Goal: Task Accomplishment & Management: Manage account settings

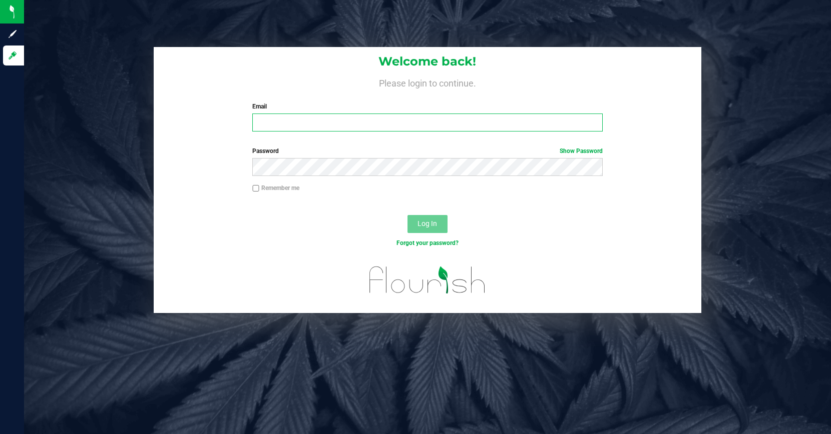
click at [328, 124] on input "Email" at bounding box center [427, 123] width 350 height 18
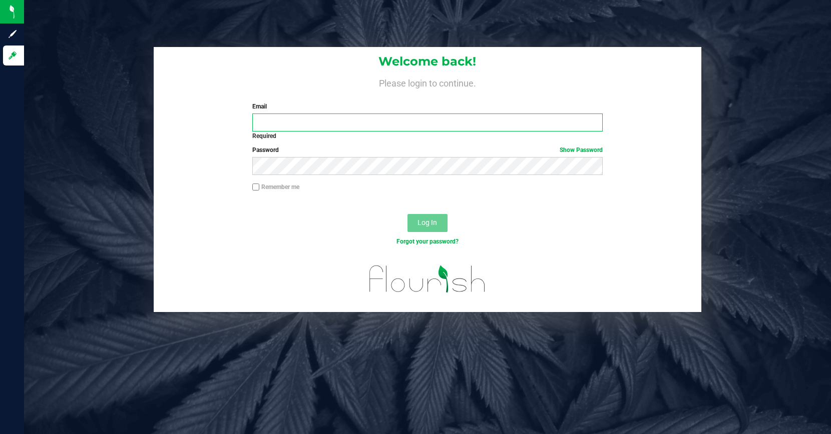
type input "[EMAIL_ADDRESS][DOMAIN_NAME]"
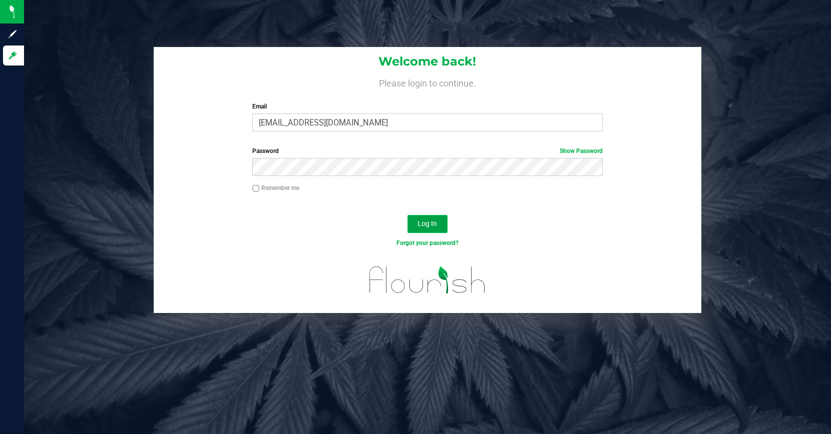
click at [429, 227] on span "Log In" at bounding box center [427, 224] width 20 height 8
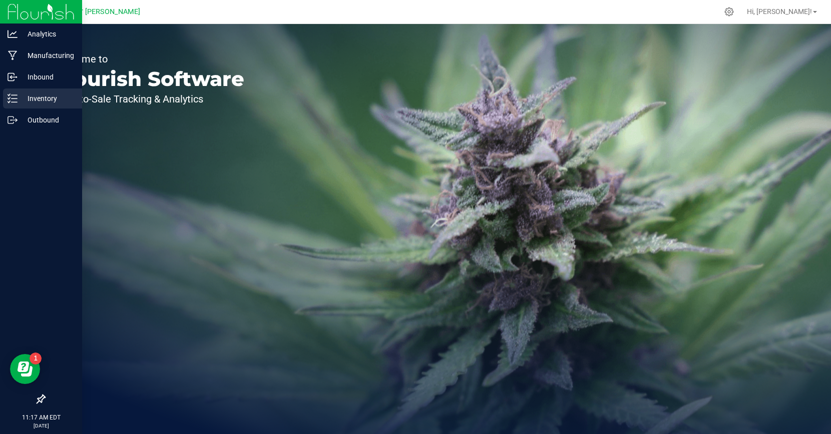
click at [48, 98] on p "Inventory" at bounding box center [48, 99] width 60 height 12
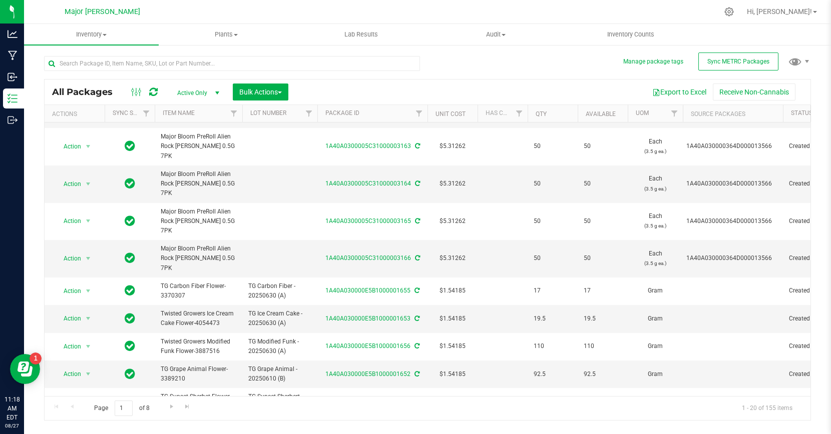
scroll to position [296, 0]
click at [172, 410] on span "Go to the next page" at bounding box center [172, 407] width 8 height 8
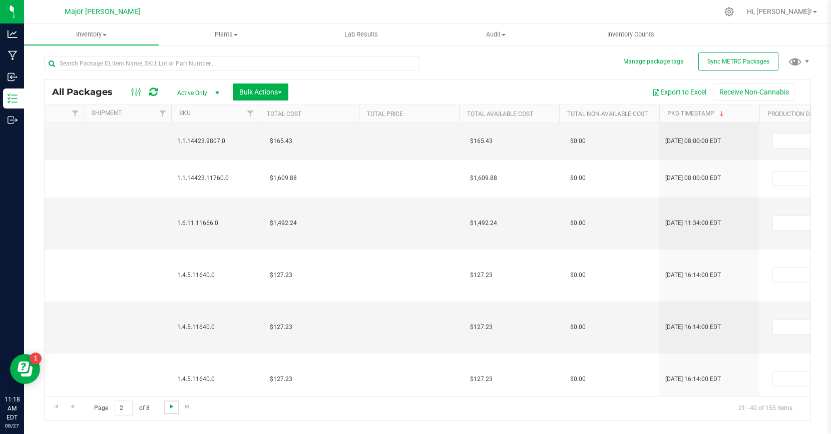
click at [173, 408] on span "Go to the next page" at bounding box center [172, 407] width 8 height 8
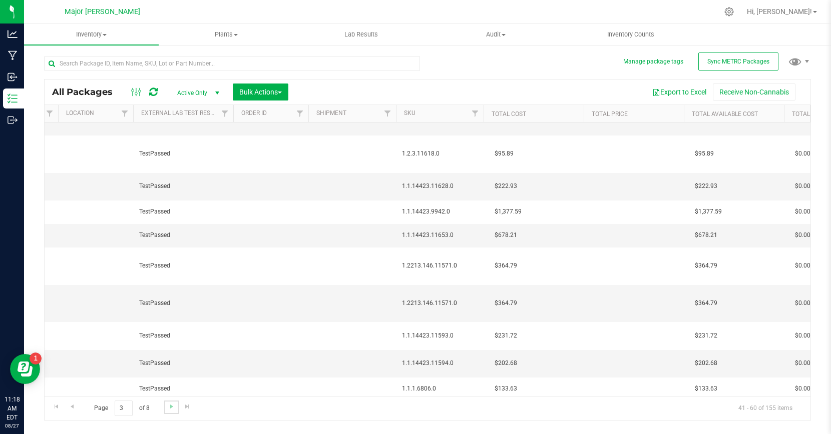
click at [167, 411] on link "Go to the next page" at bounding box center [171, 408] width 15 height 14
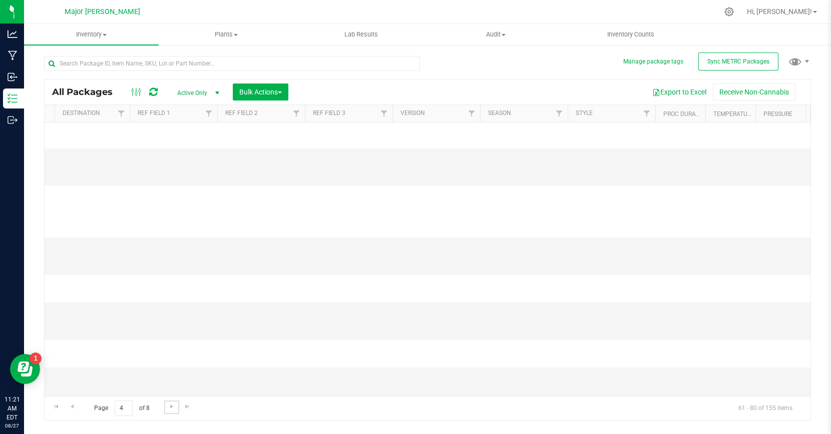
scroll to position [120, 3058]
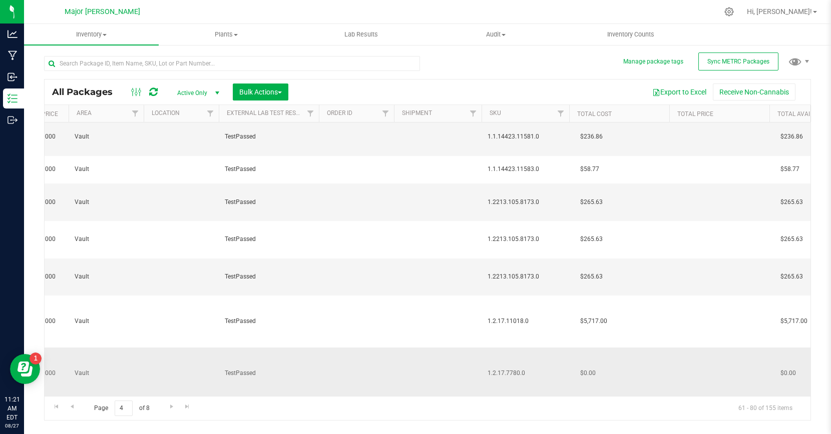
click at [589, 366] on span "$0.00" at bounding box center [588, 373] width 26 height 15
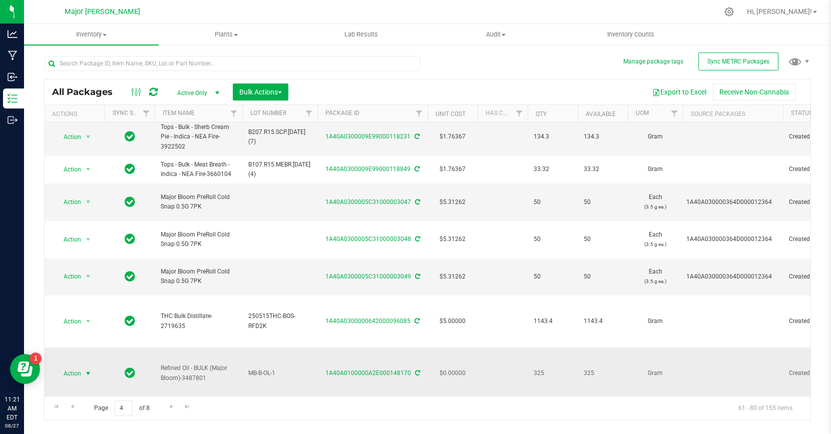
click at [90, 370] on span "select" at bounding box center [88, 374] width 8 height 8
click at [91, 163] on li "Edit attributes" at bounding box center [87, 161] width 64 height 15
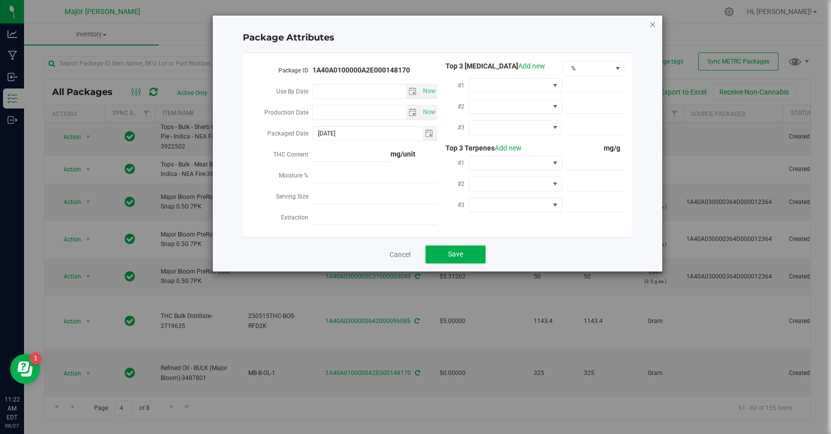
click at [653, 26] on icon "Close modal" at bounding box center [652, 24] width 7 height 12
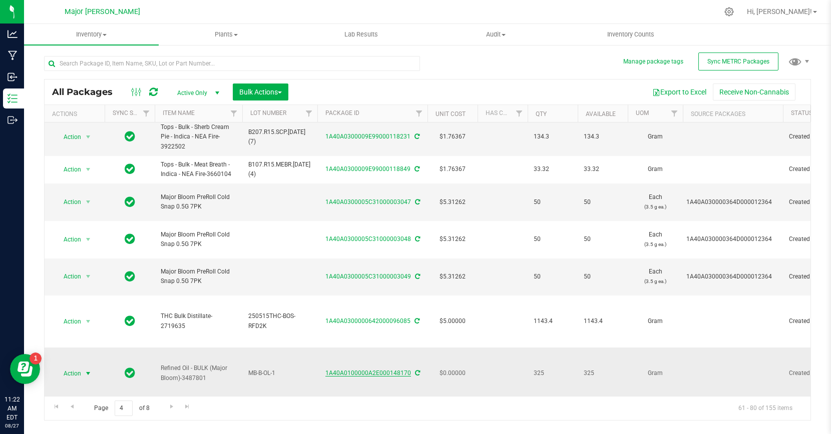
click at [381, 370] on link "1A40A0100000A2E000148170" at bounding box center [368, 373] width 86 height 7
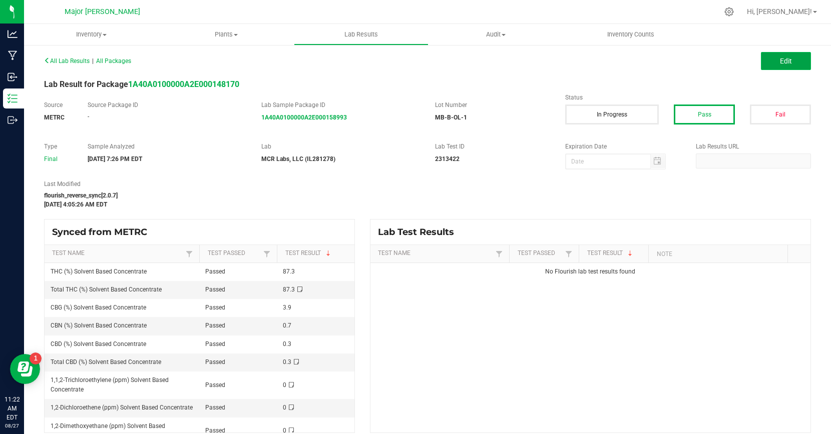
click at [787, 65] on span "Edit" at bounding box center [786, 61] width 12 height 8
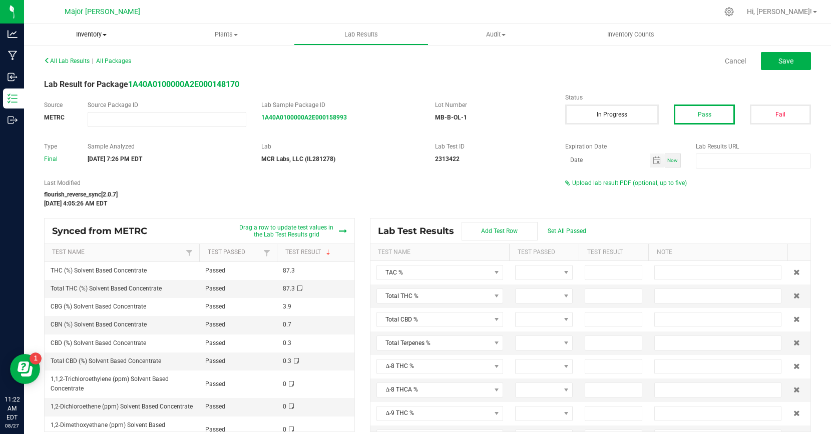
click at [98, 33] on span "Inventory" at bounding box center [91, 34] width 135 height 9
click at [75, 70] on span "All inventory" at bounding box center [58, 72] width 68 height 9
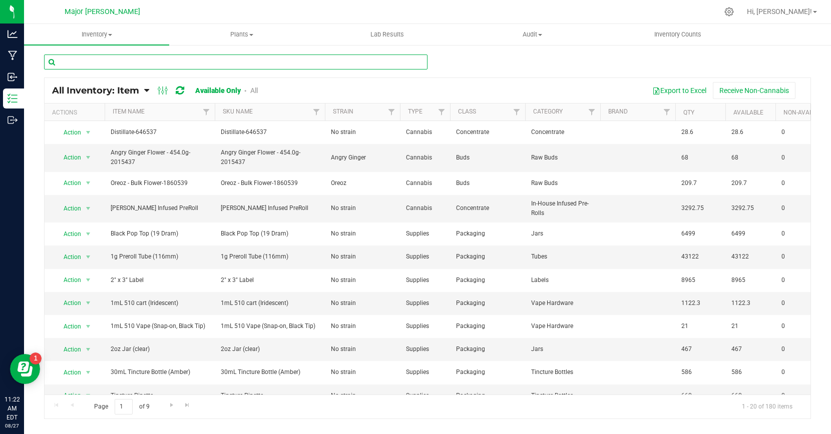
click at [226, 63] on input "text" at bounding box center [235, 62] width 383 height 15
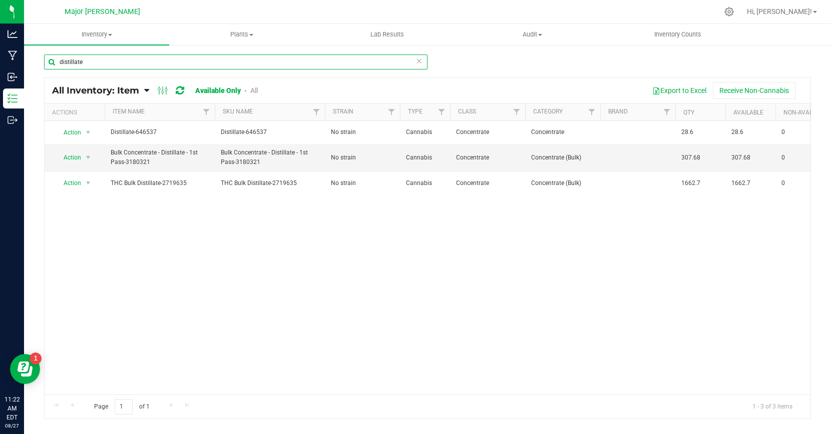
drag, startPoint x: 104, startPoint y: 63, endPoint x: -4, endPoint y: 62, distance: 107.6
click at [0, 62] on html "Analytics Manufacturing Inbound Inventory Outbound 11:22 AM EDT 08/27/2025 08/2…" at bounding box center [415, 217] width 831 height 434
type input "refined"
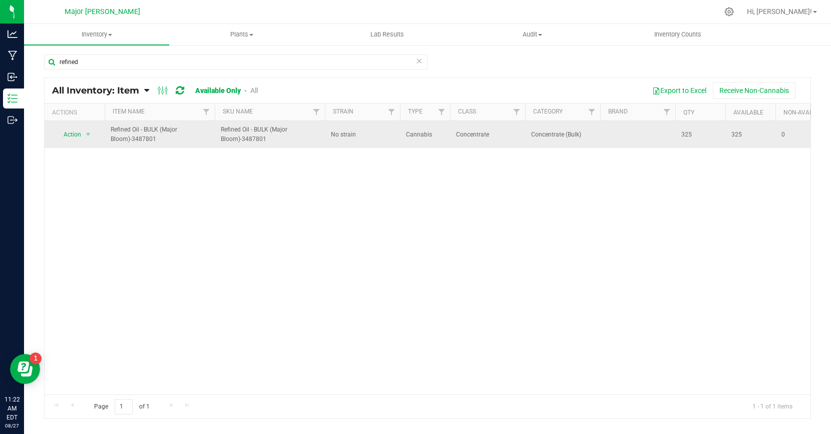
click at [134, 142] on span "Refined Oil - BULK (Major Bloom)-3487801" at bounding box center [160, 134] width 98 height 19
click at [71, 134] on span "Action" at bounding box center [68, 135] width 27 height 14
click at [139, 135] on span "Refined Oil - BULK (Major Bloom)-3487801" at bounding box center [160, 134] width 98 height 19
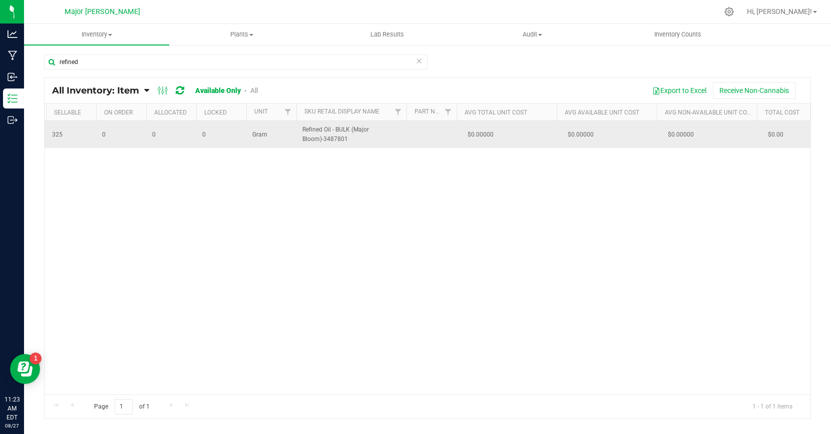
scroll to position [0, 866]
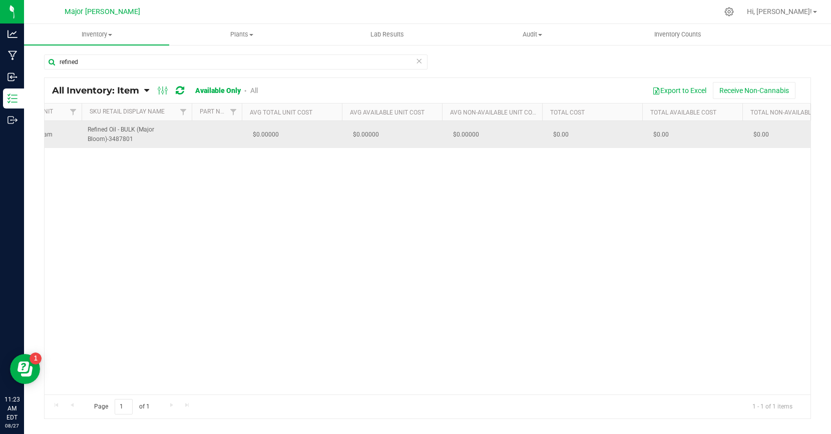
click at [554, 129] on span "$0.00" at bounding box center [561, 135] width 26 height 15
click at [569, 136] on span "$0.00" at bounding box center [561, 135] width 26 height 15
click at [561, 135] on span "$0.00" at bounding box center [561, 135] width 26 height 15
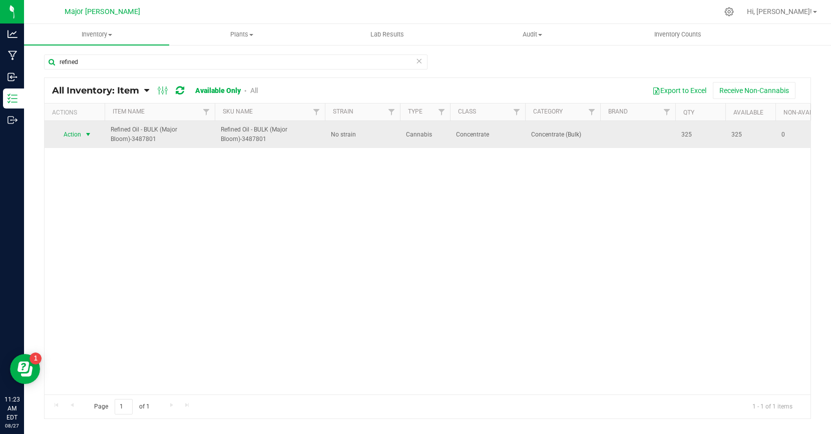
click at [70, 135] on span "Action" at bounding box center [68, 135] width 27 height 14
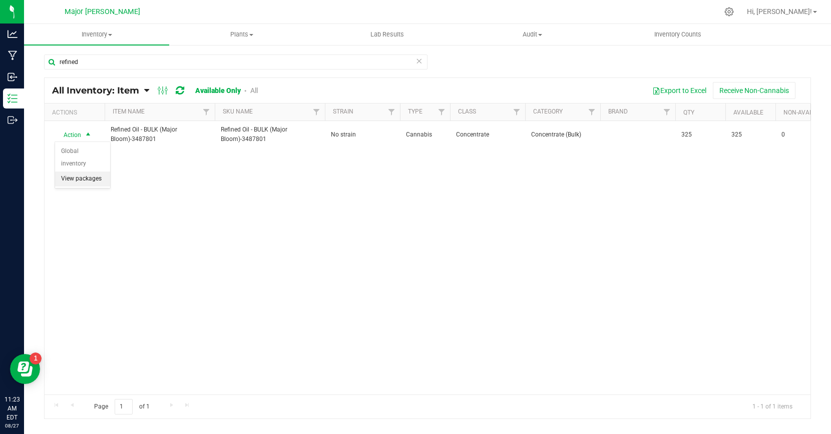
click at [86, 172] on li "View packages" at bounding box center [82, 179] width 55 height 15
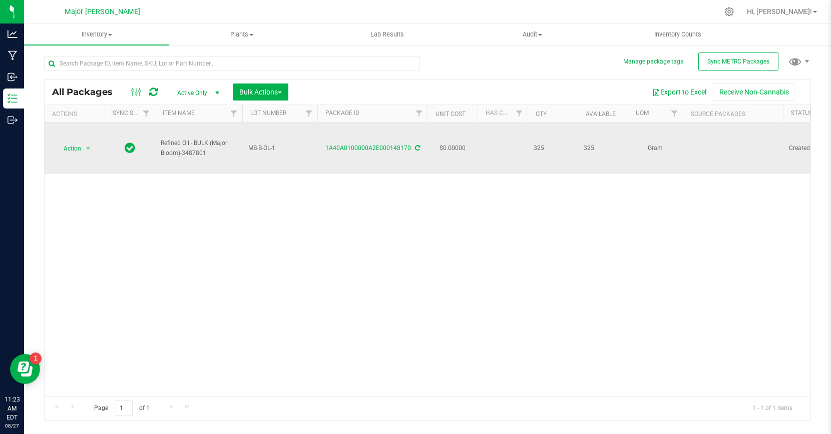
click at [182, 140] on span "Refined Oil - BULK (Major Bloom)-3487801" at bounding box center [199, 148] width 76 height 19
click at [447, 144] on td "$0.00000" at bounding box center [452, 149] width 50 height 52
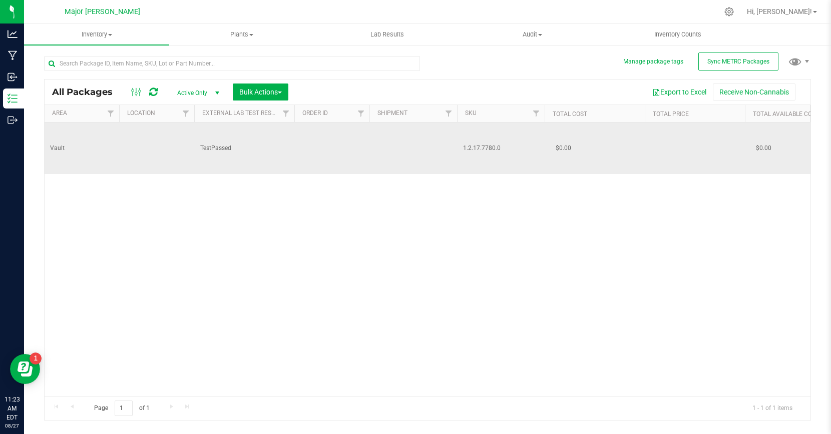
click at [573, 151] on span "$0.00" at bounding box center [563, 148] width 26 height 15
click at [560, 149] on span "$0.00" at bounding box center [563, 148] width 26 height 15
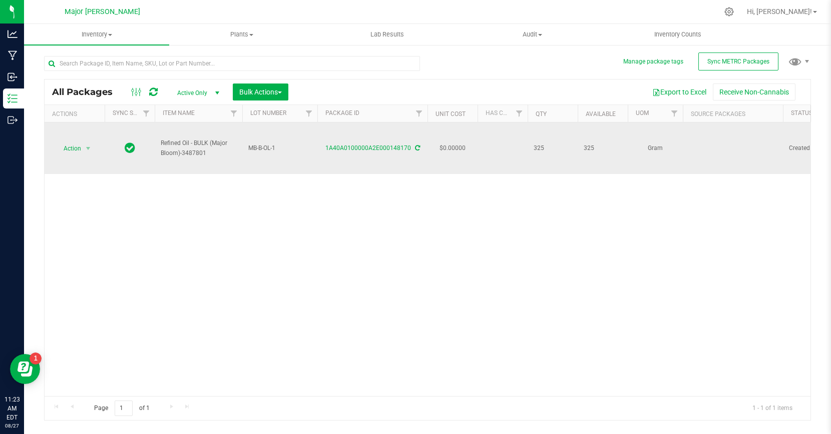
click at [462, 146] on td "$0.00000" at bounding box center [452, 149] width 50 height 52
type input "6.77846154"
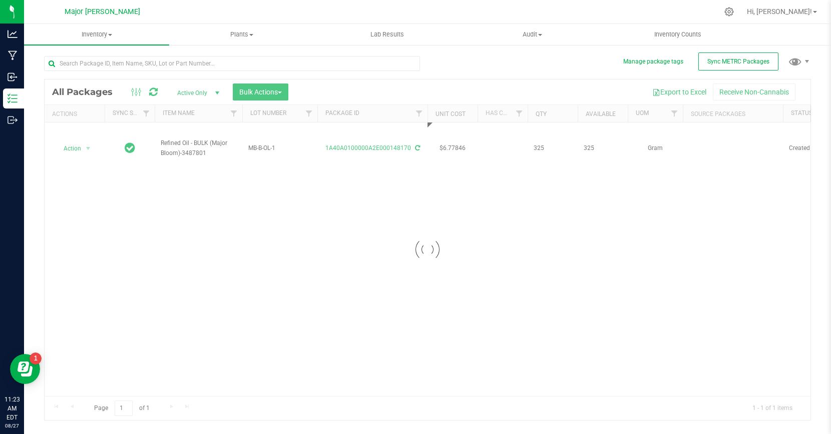
click at [516, 235] on div "Loading... All Packages Active Only Active Only Lab Samples Locked All External…" at bounding box center [427, 250] width 767 height 342
